Goal: Task Accomplishment & Management: Complete application form

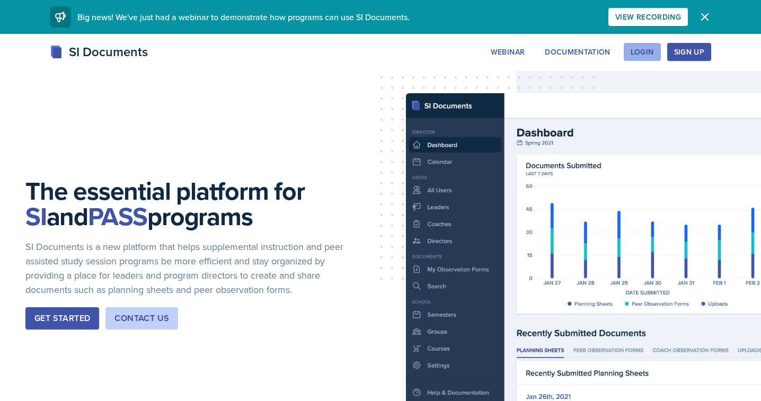
click at [643, 52] on div "Login" at bounding box center [642, 52] width 23 height 8
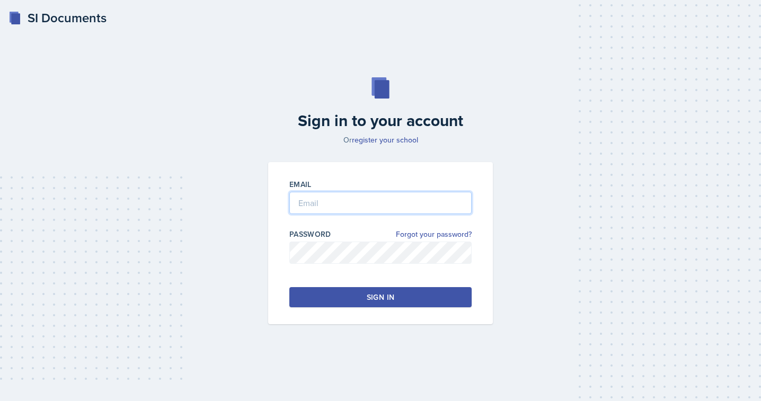
click at [341, 207] on input "email" at bounding box center [380, 203] width 182 height 22
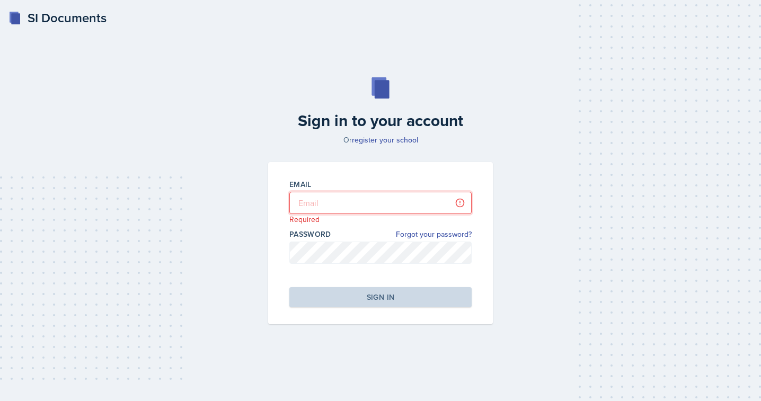
type input "[EMAIL_ADDRESS][DOMAIN_NAME]"
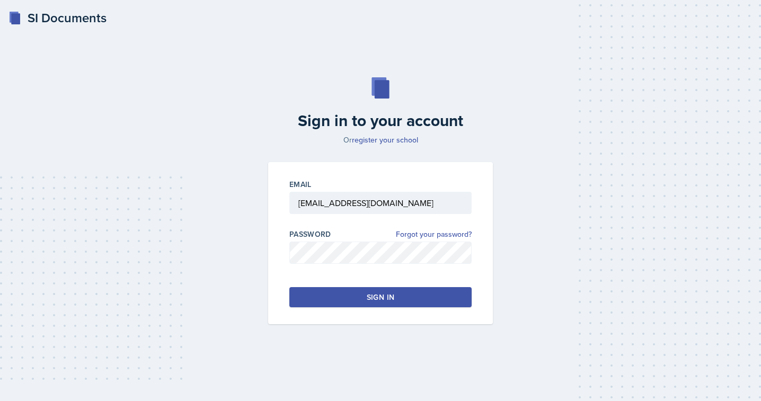
click at [371, 302] on div "Sign in" at bounding box center [381, 297] width 28 height 11
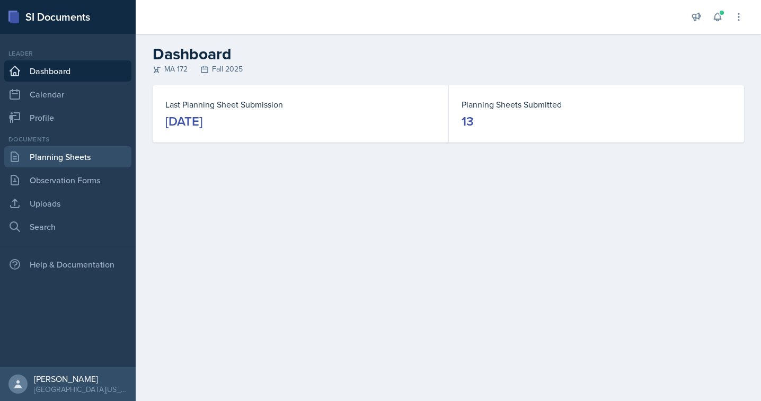
click at [73, 155] on link "Planning Sheets" at bounding box center [67, 156] width 127 height 21
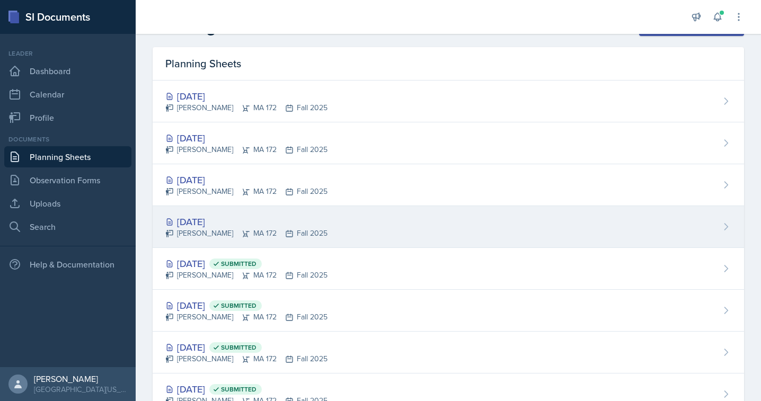
scroll to position [29, 0]
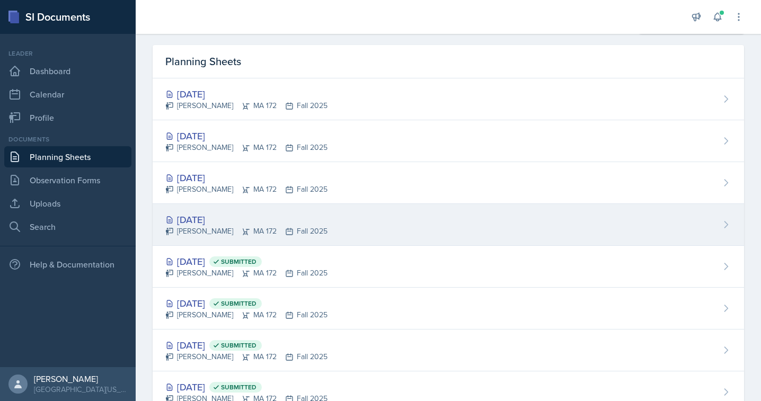
click at [202, 225] on div "[DATE]" at bounding box center [246, 220] width 162 height 14
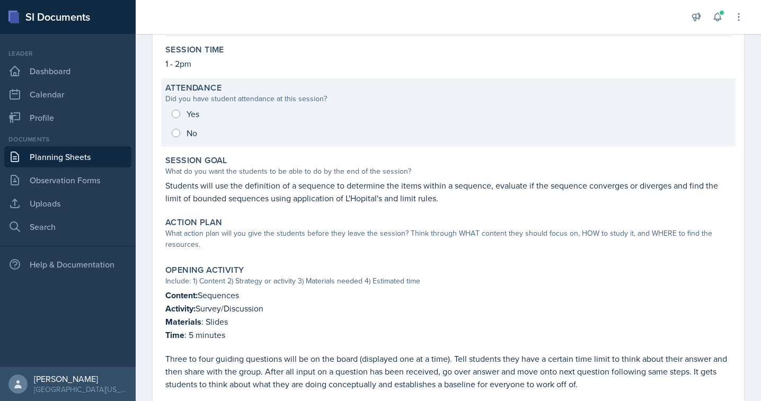
scroll to position [99, 0]
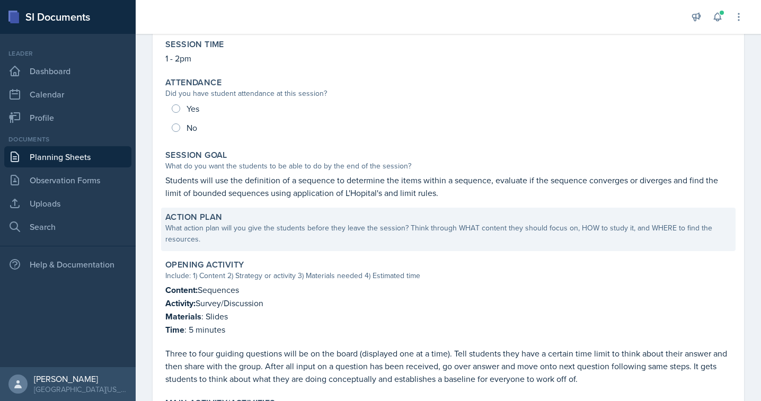
click at [208, 229] on div "What action plan will you give the students before they leave the session? Thin…" at bounding box center [448, 234] width 566 height 22
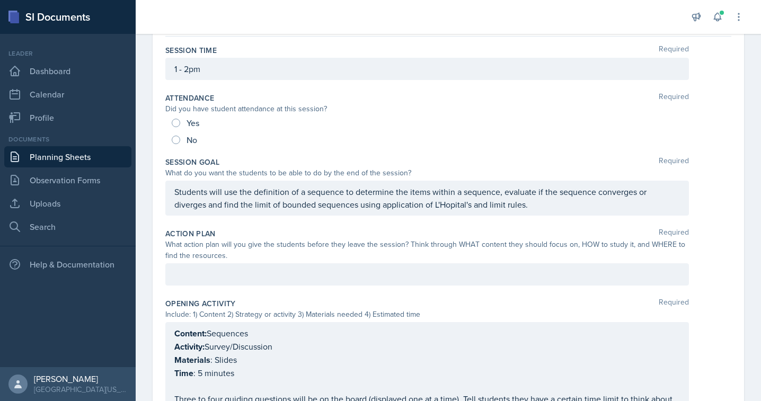
click at [213, 259] on div "What action plan will you give the students before they leave the session? Thin…" at bounding box center [427, 250] width 524 height 22
click at [217, 273] on div at bounding box center [427, 274] width 524 height 22
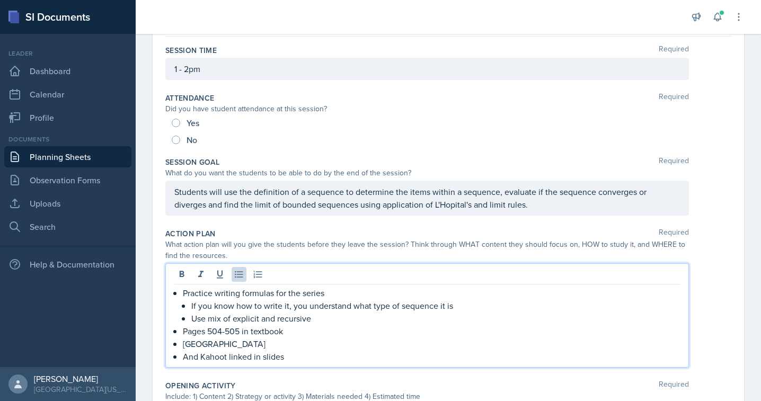
click at [184, 295] on p "Practice writing formulas for the series" at bounding box center [431, 293] width 497 height 13
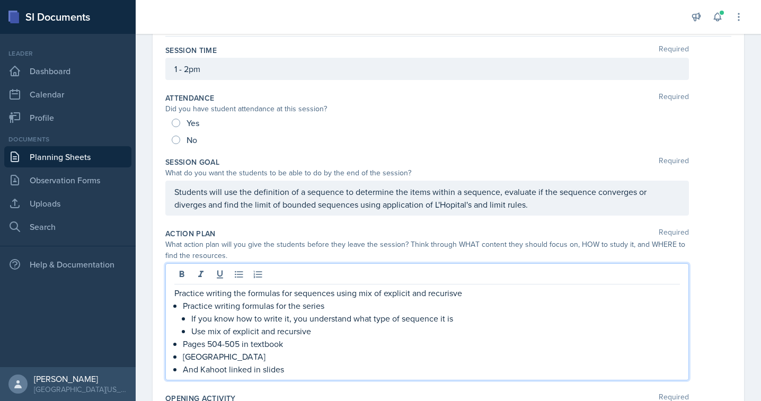
click at [436, 293] on p "Practice writing the formulas for sequences using mix of explicit and recurisve" at bounding box center [427, 293] width 506 height 13
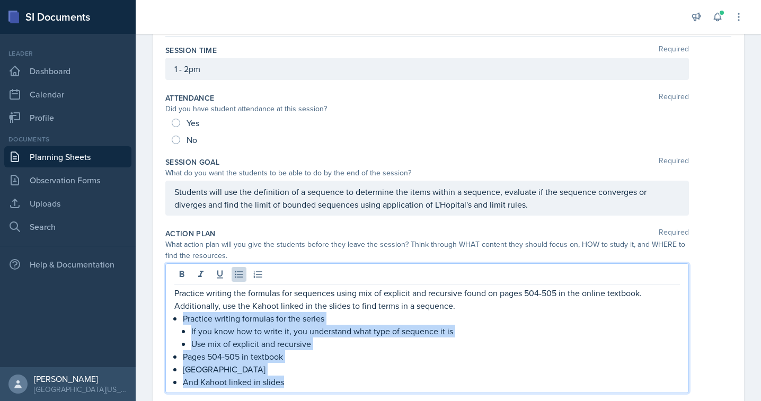
drag, startPoint x: 316, startPoint y: 381, endPoint x: 185, endPoint y: 316, distance: 145.3
click at [185, 316] on ul "Practice writing formulas for the series If you know how to write it, you under…" at bounding box center [431, 350] width 497 height 76
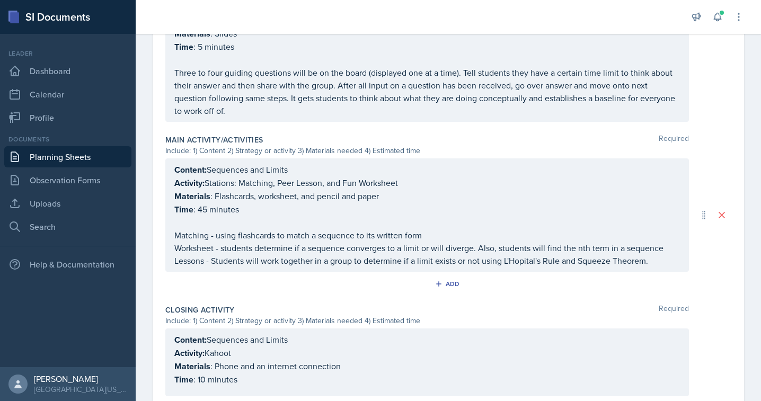
scroll to position [460, 0]
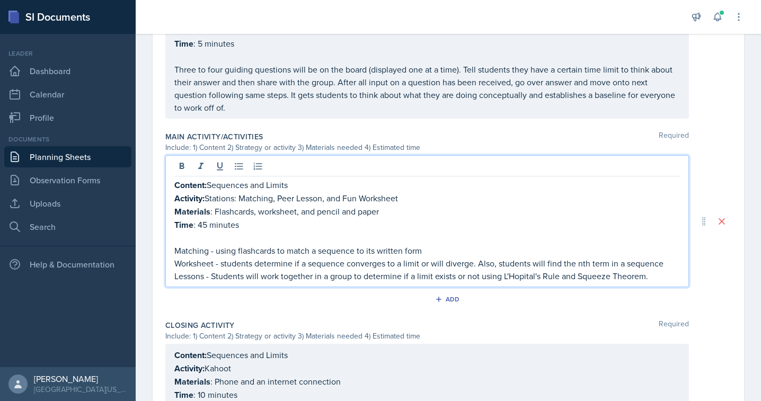
drag, startPoint x: 256, startPoint y: 243, endPoint x: 666, endPoint y: 260, distance: 409.5
click at [666, 260] on p "Worksheet - students determine if a sequence converges to a limit or will diver…" at bounding box center [427, 263] width 506 height 13
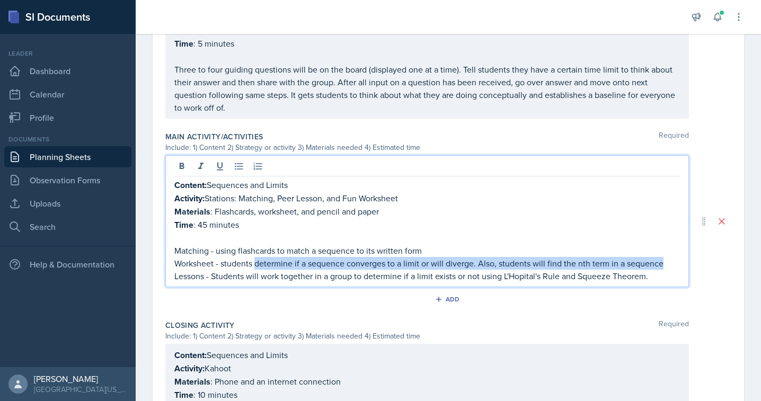
drag, startPoint x: 666, startPoint y: 260, endPoint x: 256, endPoint y: 259, distance: 409.7
click at [256, 259] on p "Worksheet - students determine if a sequence converges to a limit or will diver…" at bounding box center [427, 263] width 506 height 13
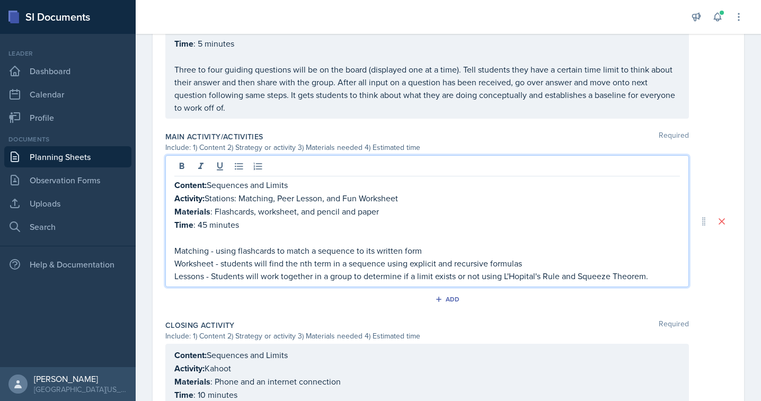
click at [516, 275] on p "Lessons - Students will work together in a group to determine if a limit exists…" at bounding box center [427, 276] width 506 height 13
click at [533, 262] on p "Worksheet - students will find the nth term in a sequence using explicit and re…" at bounding box center [427, 263] width 506 height 13
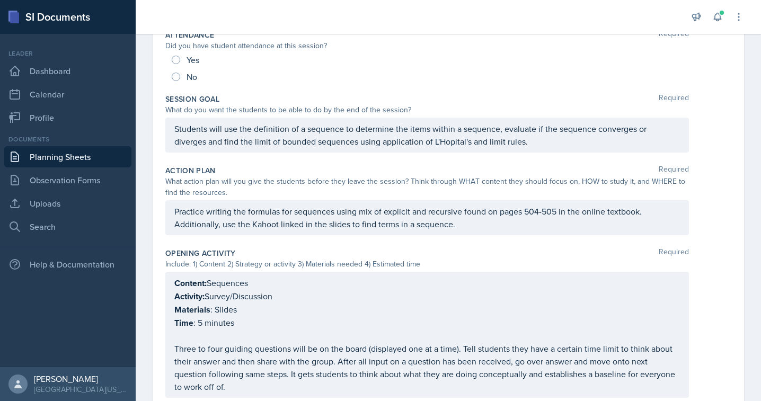
scroll to position [0, 0]
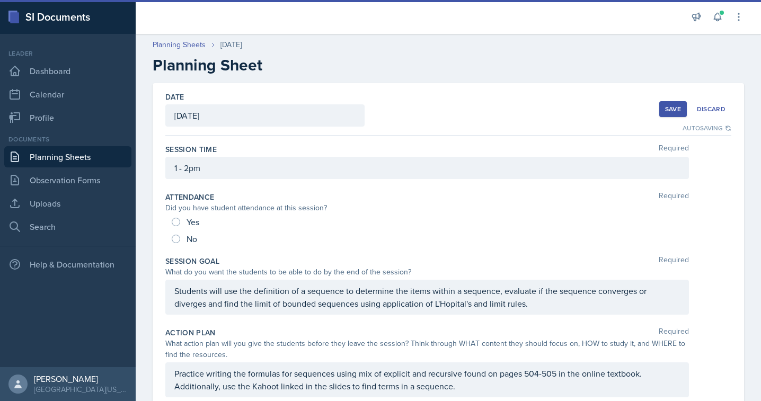
click at [670, 110] on div "Save" at bounding box center [673, 109] width 16 height 8
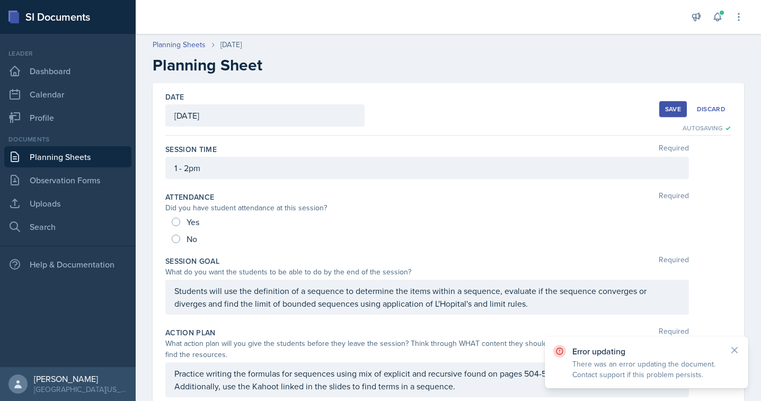
click at [670, 110] on div "Save" at bounding box center [673, 109] width 16 height 8
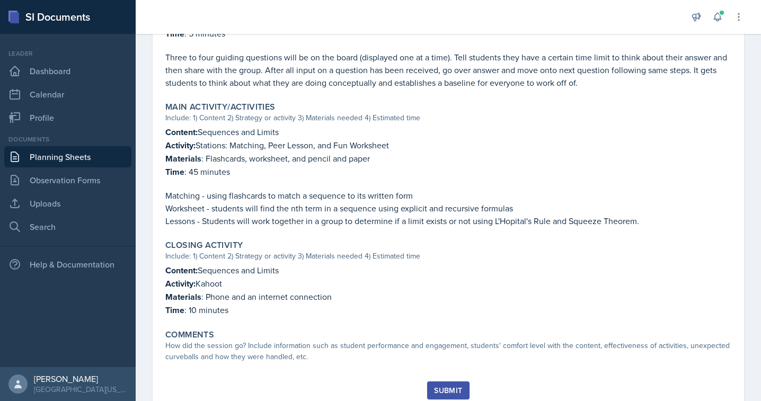
scroll to position [454, 0]
